Goal: Transaction & Acquisition: Book appointment/travel/reservation

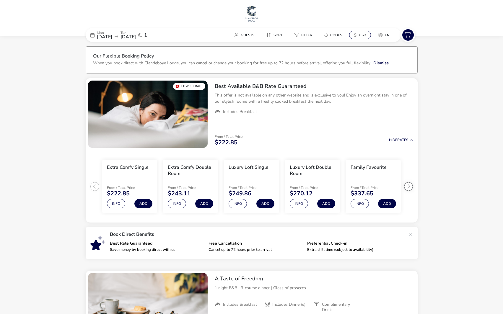
click at [358, 35] on button "$ USD" at bounding box center [360, 35] width 22 height 9
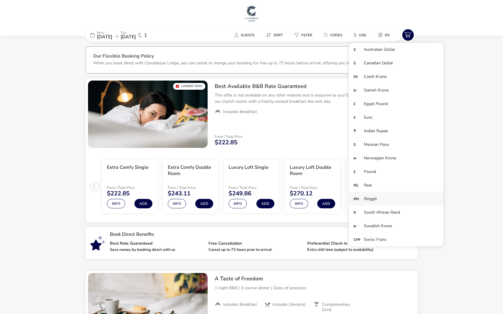
scroll to position [41, 0]
click at [381, 125] on li "£ Pound" at bounding box center [396, 131] width 94 height 14
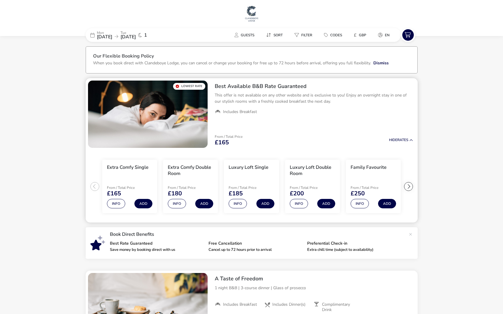
click at [410, 189] on div at bounding box center [408, 186] width 9 height 9
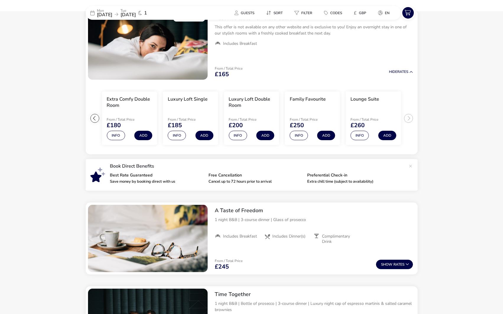
scroll to position [127, 0]
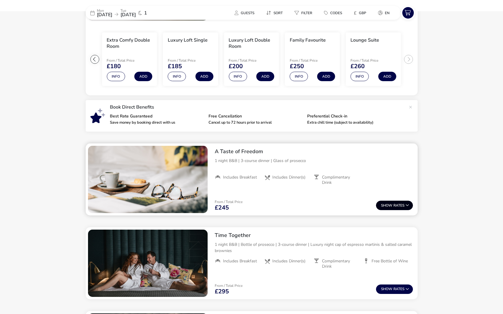
click at [403, 207] on button "Show Rates" at bounding box center [394, 205] width 37 height 9
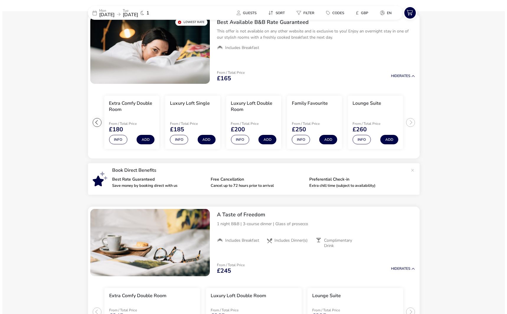
scroll to position [5, 0]
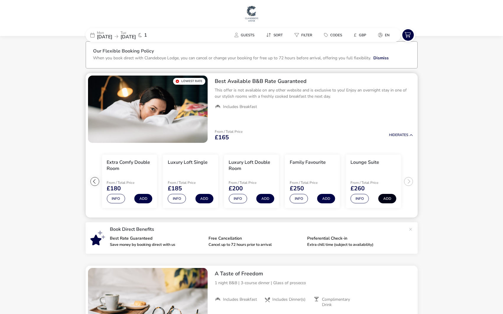
click at [387, 200] on button "Add" at bounding box center [387, 198] width 18 height 9
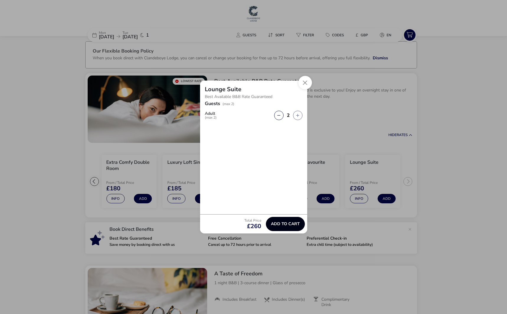
click at [296, 227] on button "Add to cart" at bounding box center [285, 224] width 39 height 14
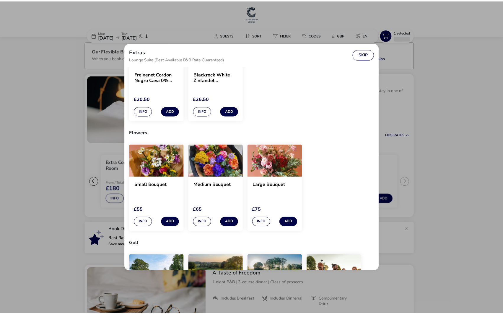
scroll to position [388, 0]
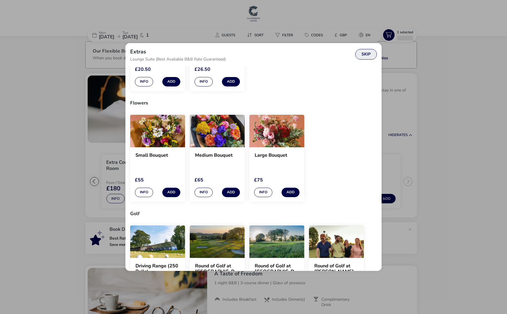
click at [367, 56] on button "Skip" at bounding box center [367, 54] width 22 height 11
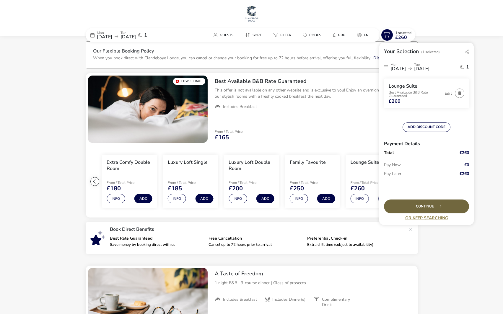
click at [451, 206] on div "Continue" at bounding box center [426, 207] width 85 height 14
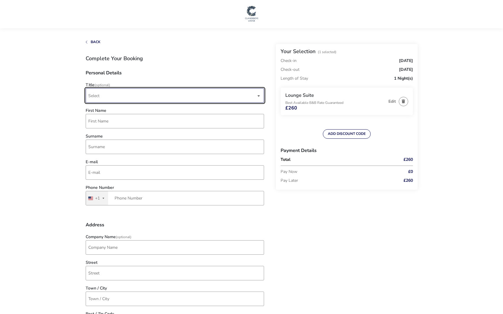
click at [190, 100] on span "Select" at bounding box center [172, 96] width 168 height 14
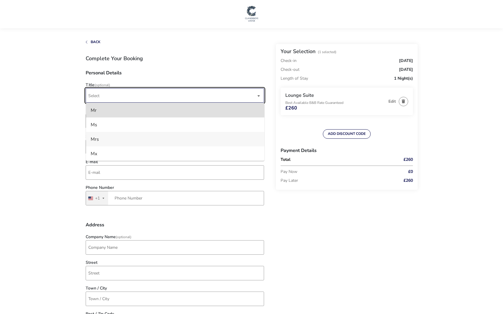
click at [164, 140] on li "Mrs" at bounding box center [175, 139] width 178 height 14
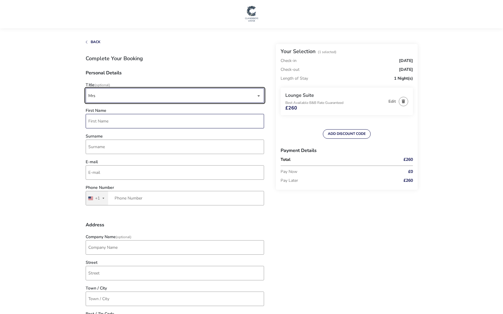
click at [166, 121] on input "First Name" at bounding box center [175, 121] width 178 height 14
type input "Victoria"
type input "[PERSON_NAME]"
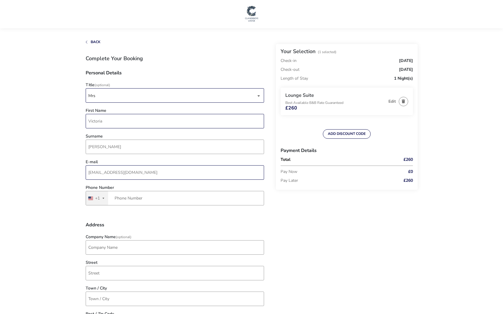
type input "[EMAIL_ADDRESS][DOMAIN_NAME]"
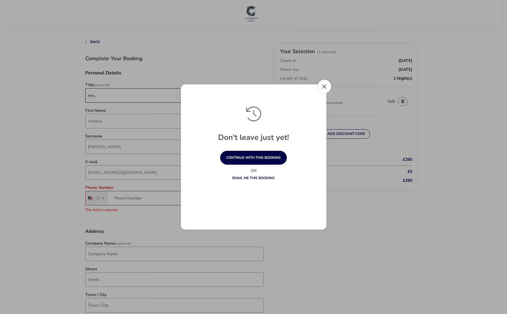
click at [330, 85] on button "Close" at bounding box center [325, 87] width 14 height 14
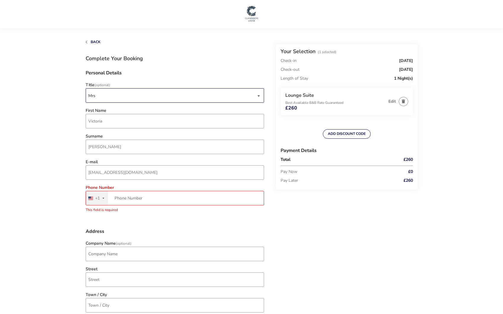
click at [95, 198] on div "+1" at bounding box center [97, 198] width 5 height 4
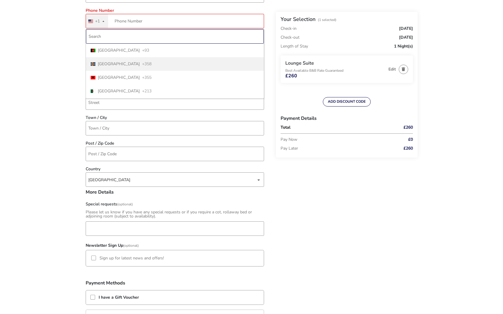
scroll to position [148, 0]
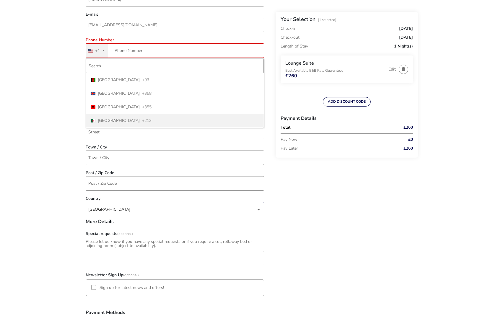
click at [133, 214] on div "[GEOGRAPHIC_DATA]" at bounding box center [172, 209] width 168 height 14
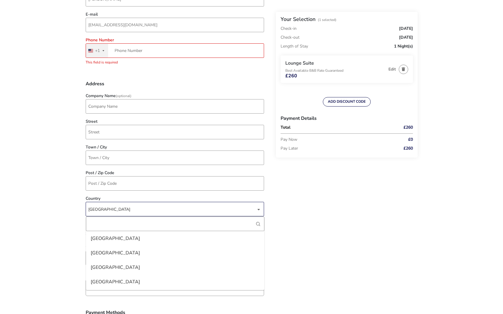
scroll to position [3385, 0]
click at [121, 252] on li "[GEOGRAPHIC_DATA]" at bounding box center [175, 254] width 178 height 14
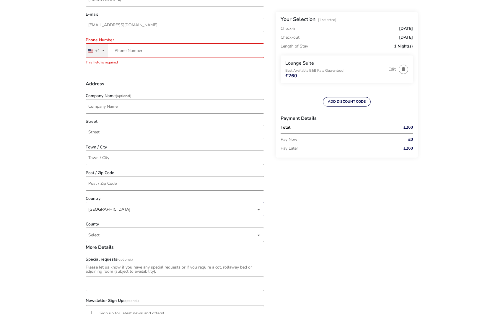
click at [79, 100] on naf-accommodations-shell "Back Your Selection (1 Selected) Check-in [DATE] Check-out [DATE] Length of Sta…" at bounding box center [251, 233] width 503 height 763
click at [96, 55] on button "United States +1 +1" at bounding box center [97, 51] width 22 height 14
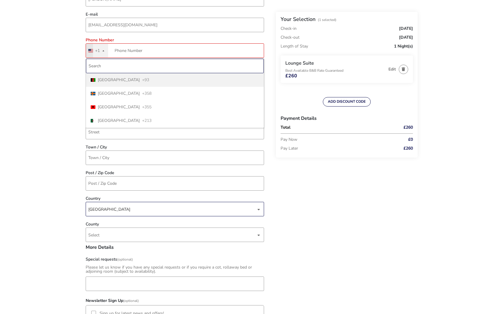
click at [105, 66] on input "Search" at bounding box center [175, 66] width 178 height 14
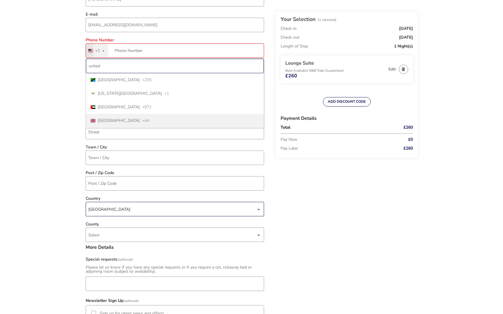
type input "united"
click at [114, 119] on span "[GEOGRAPHIC_DATA]" at bounding box center [119, 121] width 42 height 4
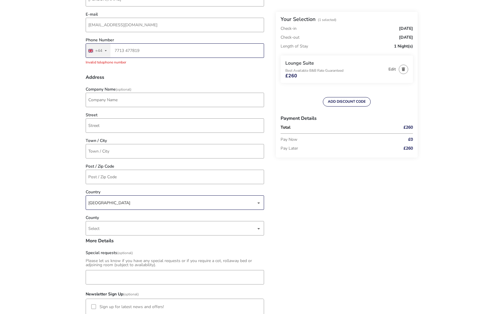
type input "7713 477819"
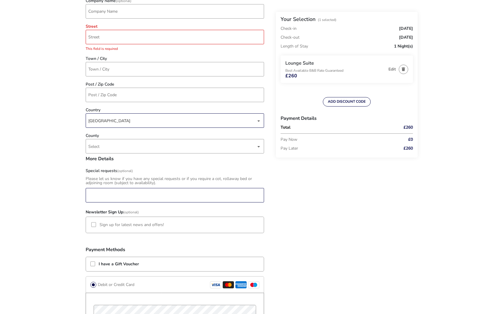
click at [154, 188] on input "Special requests (Optional)" at bounding box center [175, 195] width 178 height 14
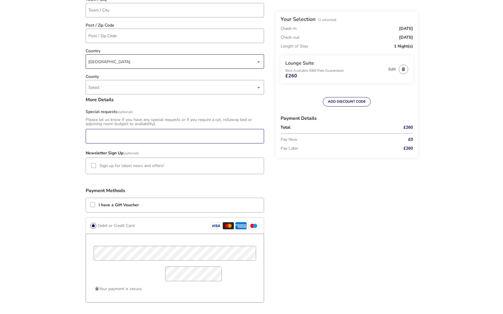
scroll to position [354, 0]
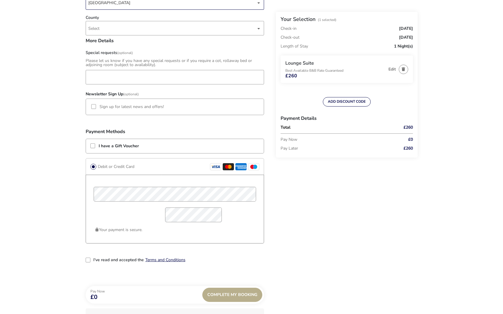
click at [133, 143] on div "I have a Gift Voucher" at bounding box center [175, 146] width 178 height 14
click at [93, 147] on div at bounding box center [92, 146] width 5 height 5
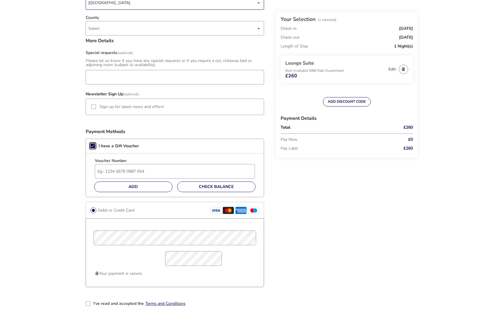
scroll to position [3, 3]
click at [113, 173] on input "Voucher Number" at bounding box center [175, 171] width 160 height 14
type input "8788173809604721"
click at [153, 188] on button "Add" at bounding box center [133, 187] width 78 height 11
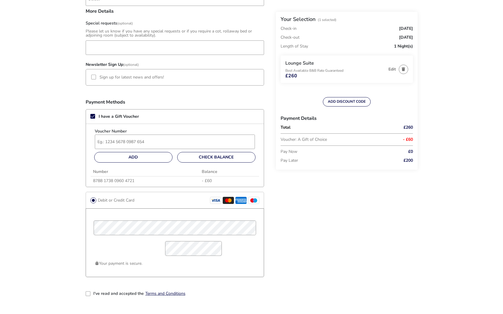
scroll to position [413, 0]
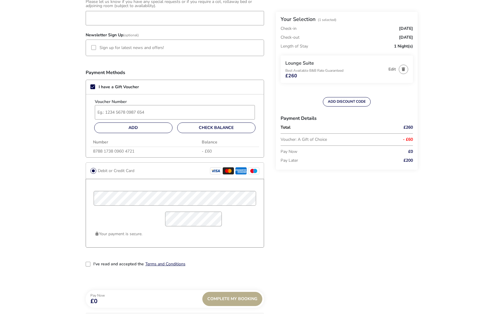
click at [88, 264] on div "2-term_condi" at bounding box center [88, 264] width 5 height 5
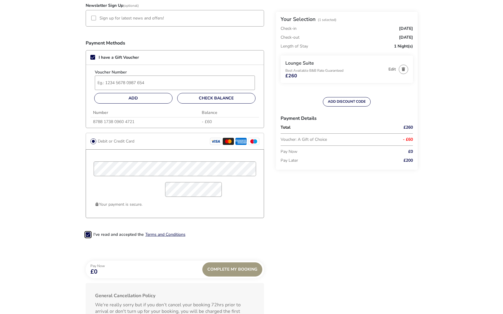
scroll to position [502, 0]
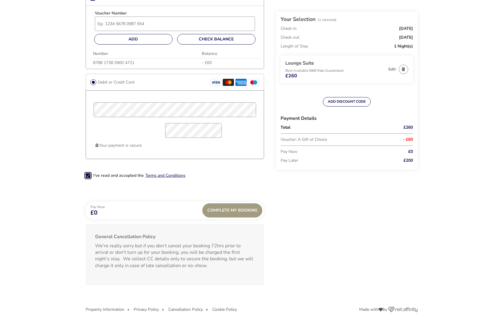
click at [227, 211] on div "Complete My Booking" at bounding box center [232, 210] width 60 height 14
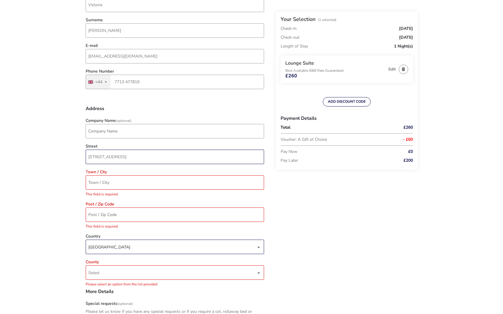
type input "[STREET_ADDRESS]"
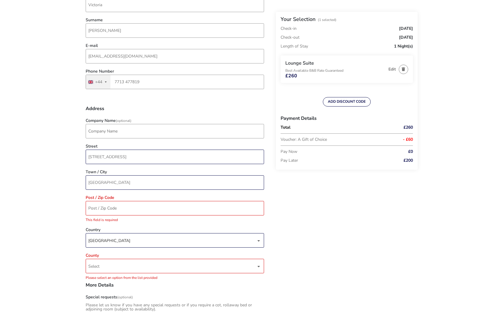
type input "[GEOGRAPHIC_DATA]"
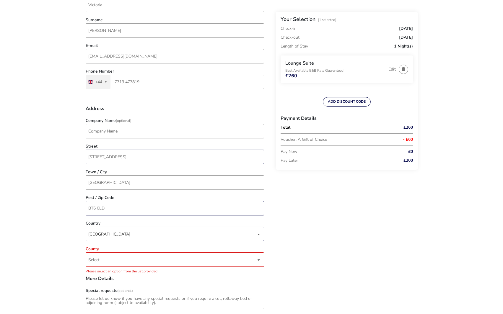
type input "BT6 0LD"
type input "down"
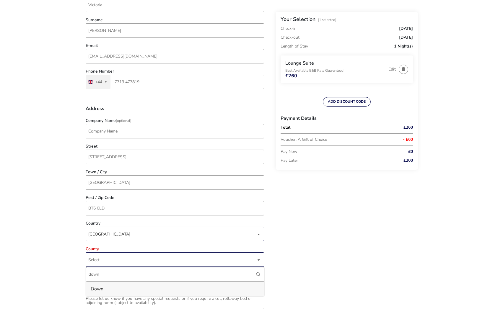
click at [118, 291] on li "Down" at bounding box center [175, 289] width 178 height 14
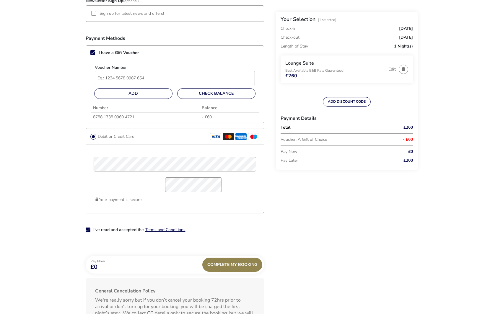
scroll to position [500, 0]
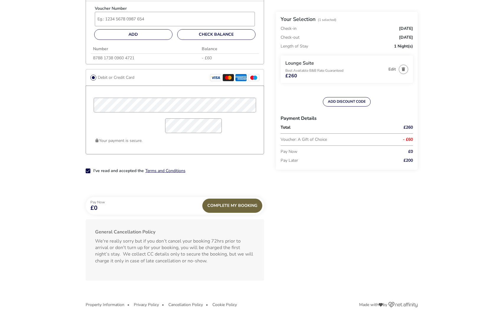
click at [227, 202] on div "Complete My Booking" at bounding box center [232, 206] width 60 height 14
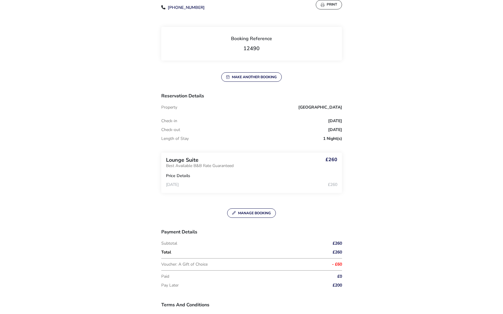
scroll to position [148, 0]
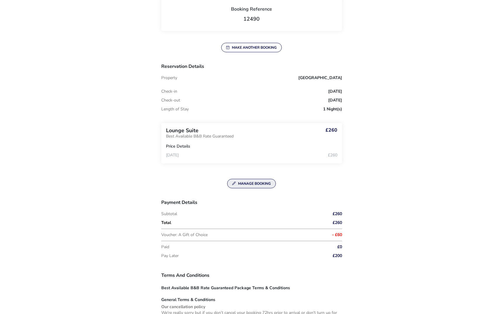
click at [257, 184] on button "Manage Booking" at bounding box center [251, 183] width 49 height 9
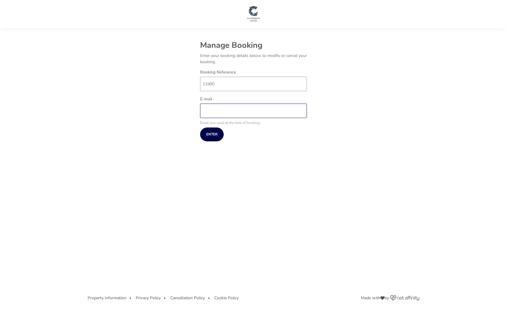
click at [225, 115] on input "E-mail" at bounding box center [253, 111] width 107 height 14
type input "[EMAIL_ADDRESS][DOMAIN_NAME]"
click at [211, 132] on button "Enter" at bounding box center [212, 135] width 24 height 14
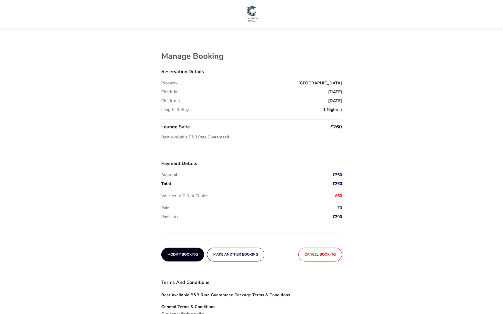
click at [174, 253] on span "Modify Booking" at bounding box center [182, 255] width 30 height 4
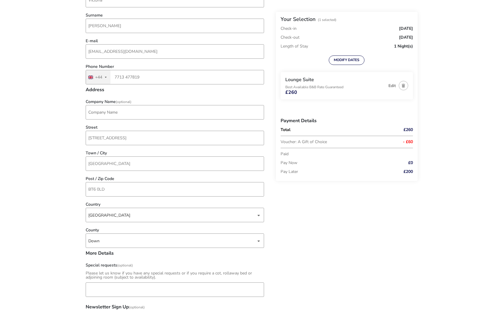
scroll to position [266, 0]
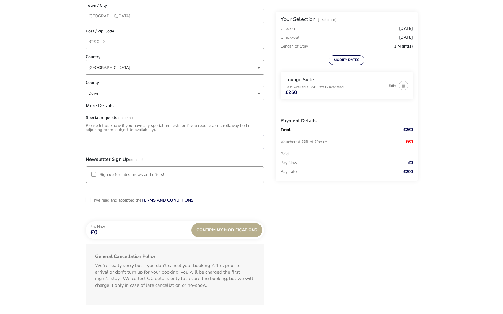
click at [162, 143] on input "Special requests (Optional)" at bounding box center [175, 142] width 178 height 14
type input "O"
type input "Coming up to our 9yr wedding anniversary where we were [DEMOGRAPHIC_DATA] at th…"
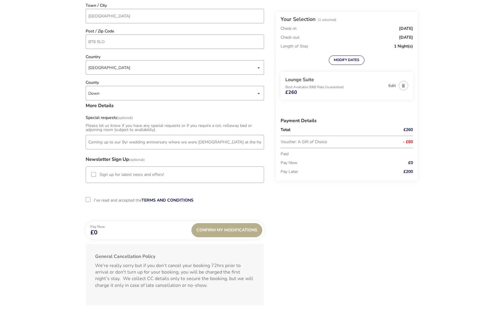
click at [117, 200] on label "I've read and accepted the" at bounding box center [118, 201] width 48 height 6
click at [89, 200] on input "I've read and accepted the" at bounding box center [89, 200] width 0 height 0
click at [220, 230] on div "Confirm My Modifications" at bounding box center [226, 230] width 71 height 14
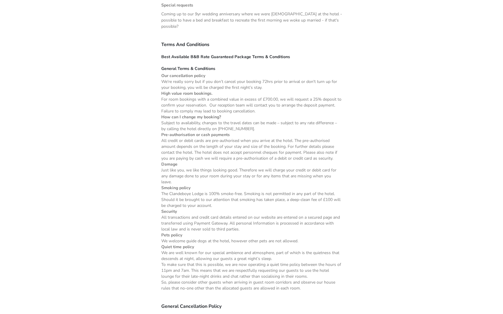
scroll to position [471, 0]
